Goal: Information Seeking & Learning: Learn about a topic

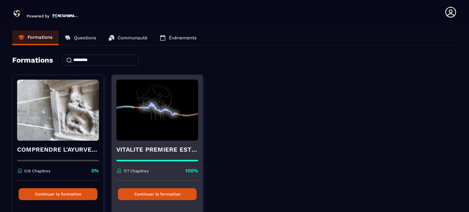
click at [153, 193] on button "Continuer la formation" at bounding box center [157, 194] width 79 height 12
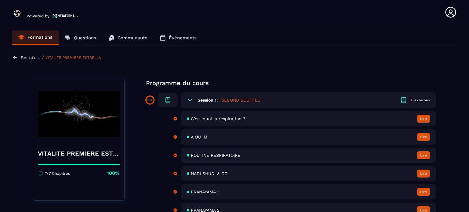
click at [206, 156] on span "ROUTINE RESPIRATOIRE" at bounding box center [215, 155] width 49 height 5
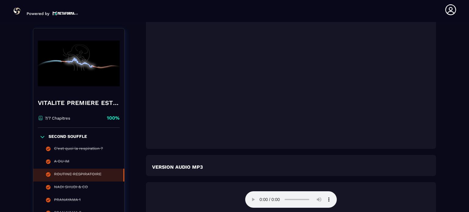
scroll to position [910, 0]
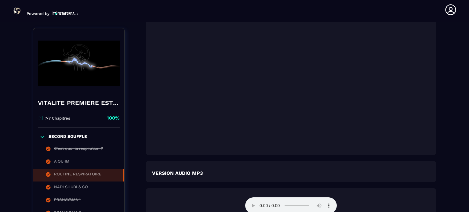
drag, startPoint x: 468, startPoint y: 68, endPoint x: 469, endPoint y: 63, distance: 5.3
click at [469, 63] on section "Formations Questions Communauté Événements Formations / VITALITE PREMIERE ESTRE…" at bounding box center [234, 117] width 469 height 190
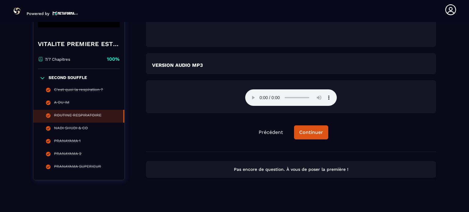
scroll to position [1027, 0]
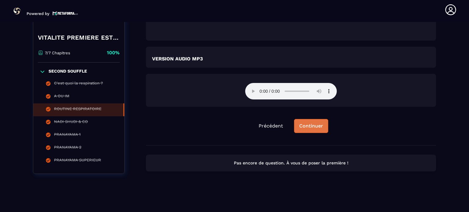
click at [316, 125] on div "Continuer" at bounding box center [311, 126] width 24 height 6
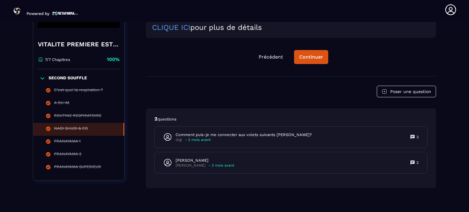
scroll to position [612, 0]
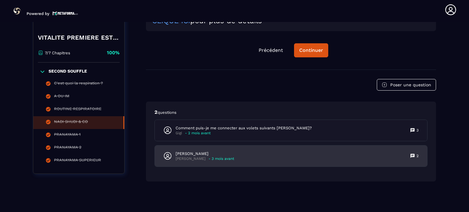
click at [216, 156] on p "[PERSON_NAME]" at bounding box center [205, 153] width 59 height 5
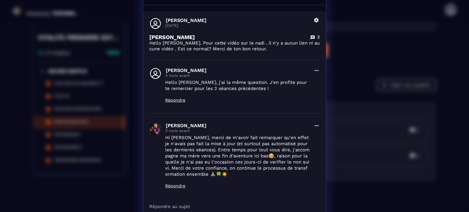
scroll to position [0, 0]
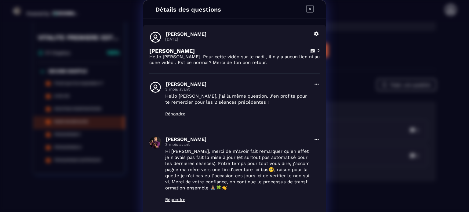
click at [306, 8] on icon "Modal window" at bounding box center [309, 8] width 7 height 7
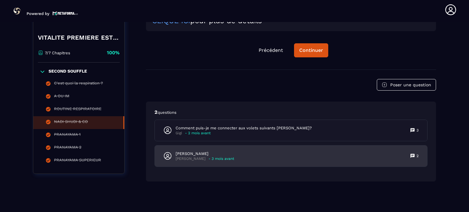
click at [330, 159] on div "[PERSON_NAME] - 3 mois avant 2" at bounding box center [291, 156] width 272 height 21
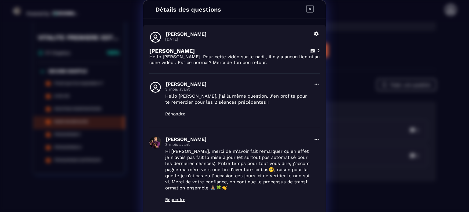
click at [306, 8] on icon "Modal window" at bounding box center [309, 8] width 7 height 7
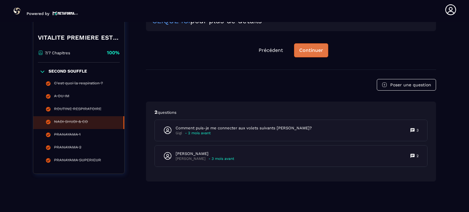
click at [309, 50] on div "Continuer" at bounding box center [311, 50] width 24 height 6
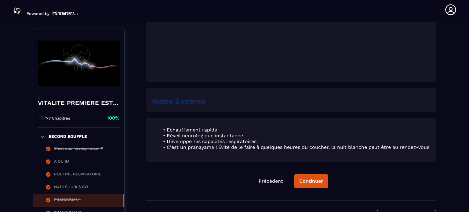
scroll to position [308, 0]
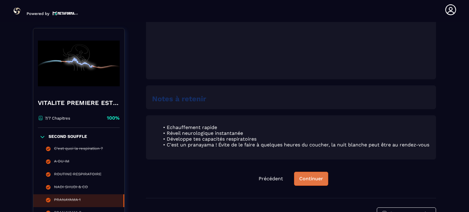
click at [312, 182] on div "Continuer" at bounding box center [311, 179] width 24 height 6
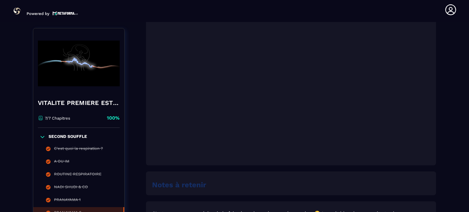
scroll to position [216, 0]
